Goal: Task Accomplishment & Management: Use online tool/utility

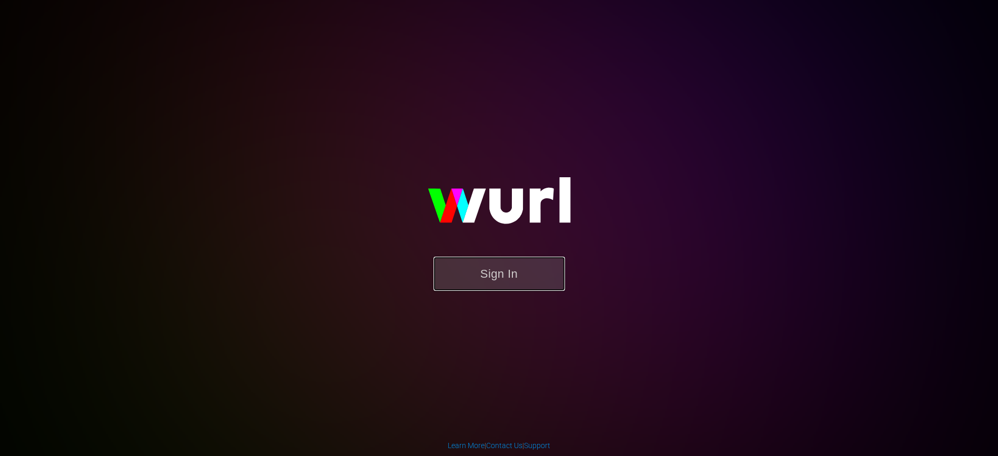
click at [497, 267] on button "Sign In" at bounding box center [500, 274] width 132 height 34
click at [498, 269] on button "Sign In" at bounding box center [500, 274] width 132 height 34
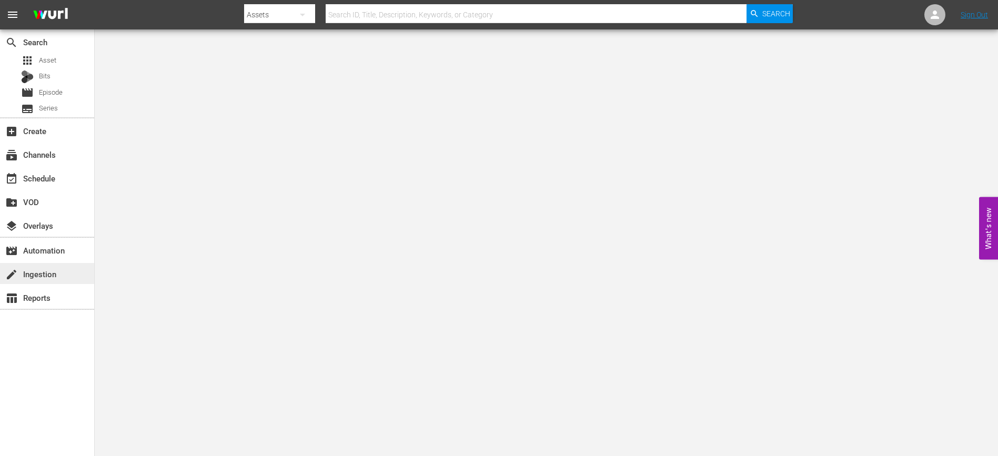
click at [55, 277] on div "create Ingestion" at bounding box center [29, 272] width 59 height 9
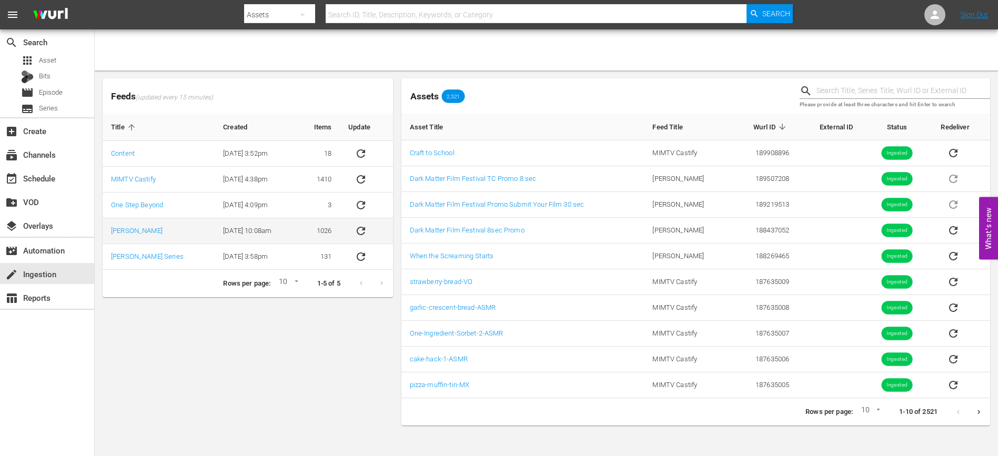
click at [360, 236] on icon "sticky table" at bounding box center [361, 231] width 13 height 13
